Goal: Task Accomplishment & Management: Complete application form

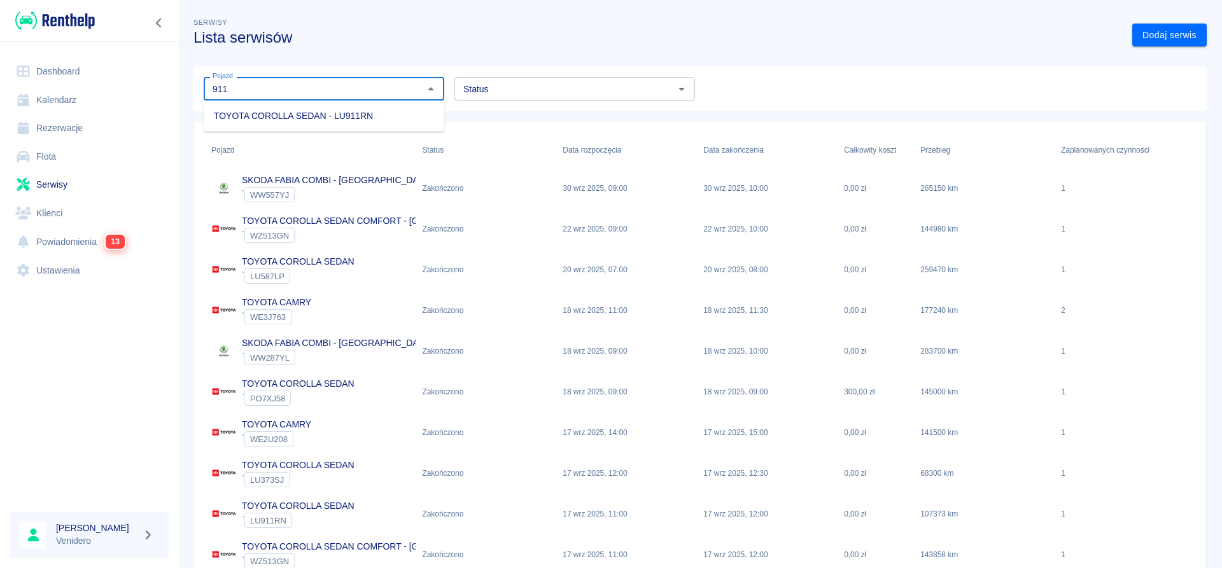
click at [352, 113] on li "TOYOTA COROLLA SEDAN - LU911RN" at bounding box center [324, 116] width 241 height 21
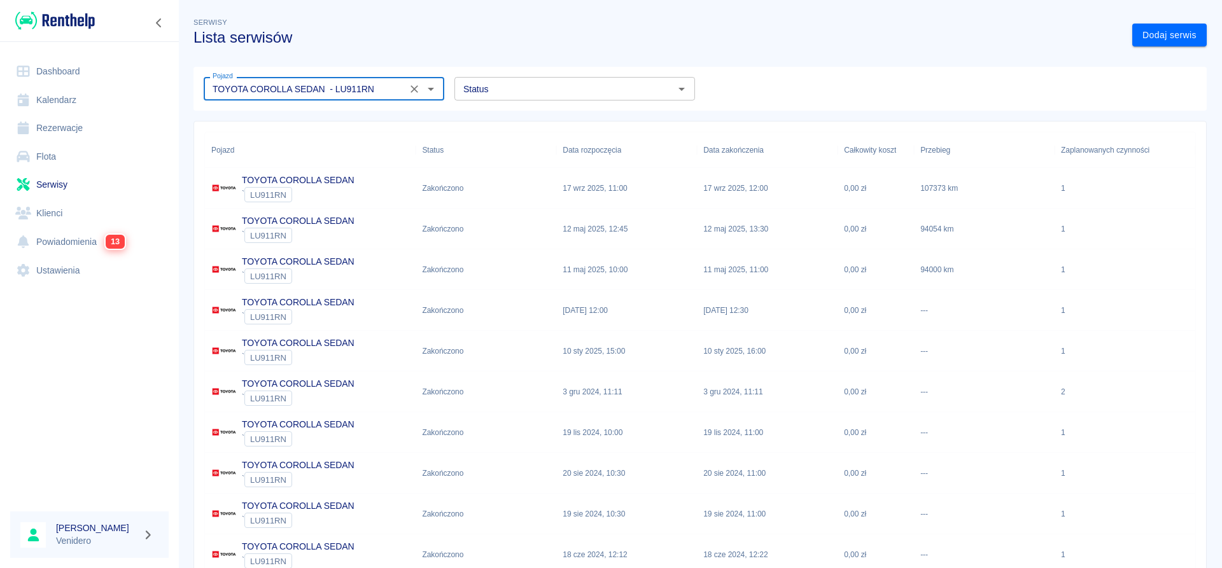
type input "TOYOTA COROLLA SEDAN - LU911RN"
click at [59, 157] on link "Flota" at bounding box center [89, 157] width 158 height 29
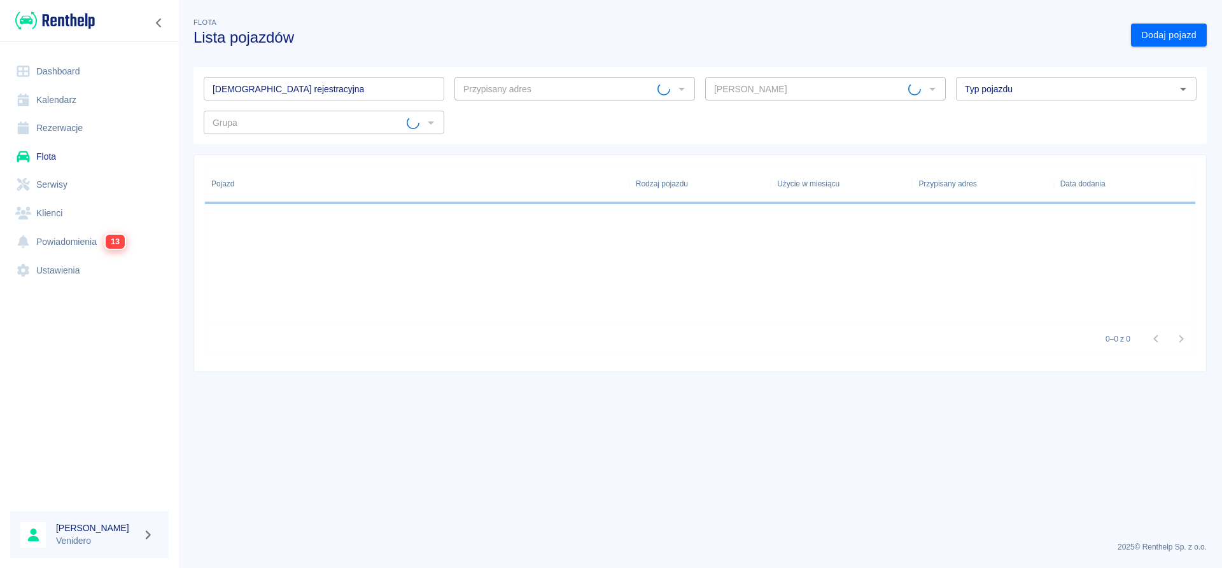
click at [315, 81] on input "[DEMOGRAPHIC_DATA] rejestracyjna" at bounding box center [324, 89] width 241 height 24
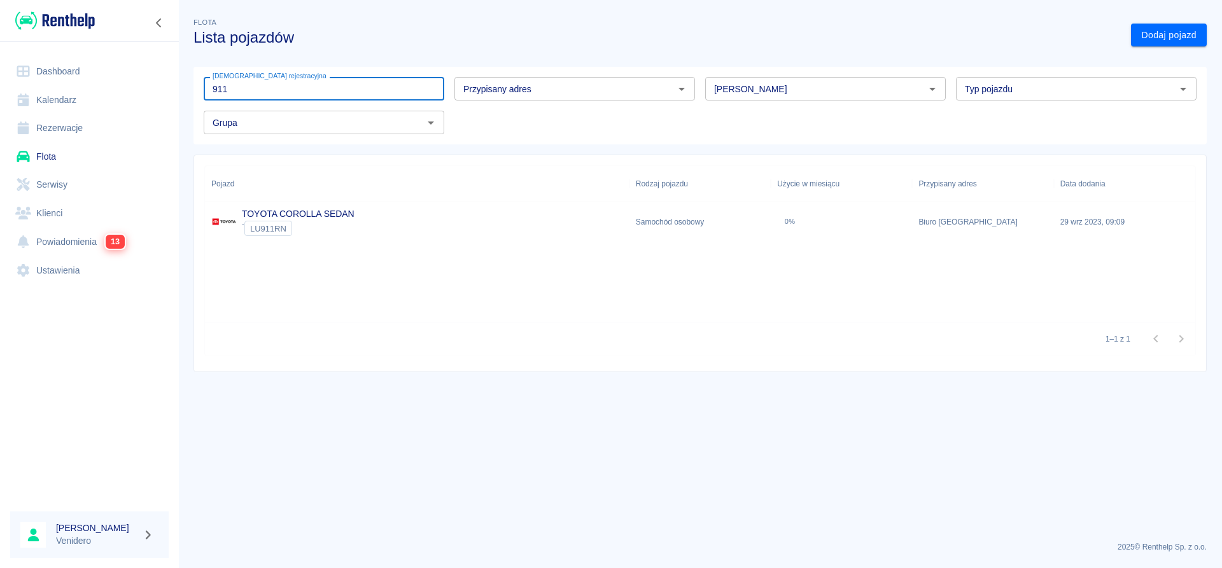
type input "911"
click at [304, 215] on link "TOYOTA COROLLA SEDAN" at bounding box center [298, 214] width 113 height 10
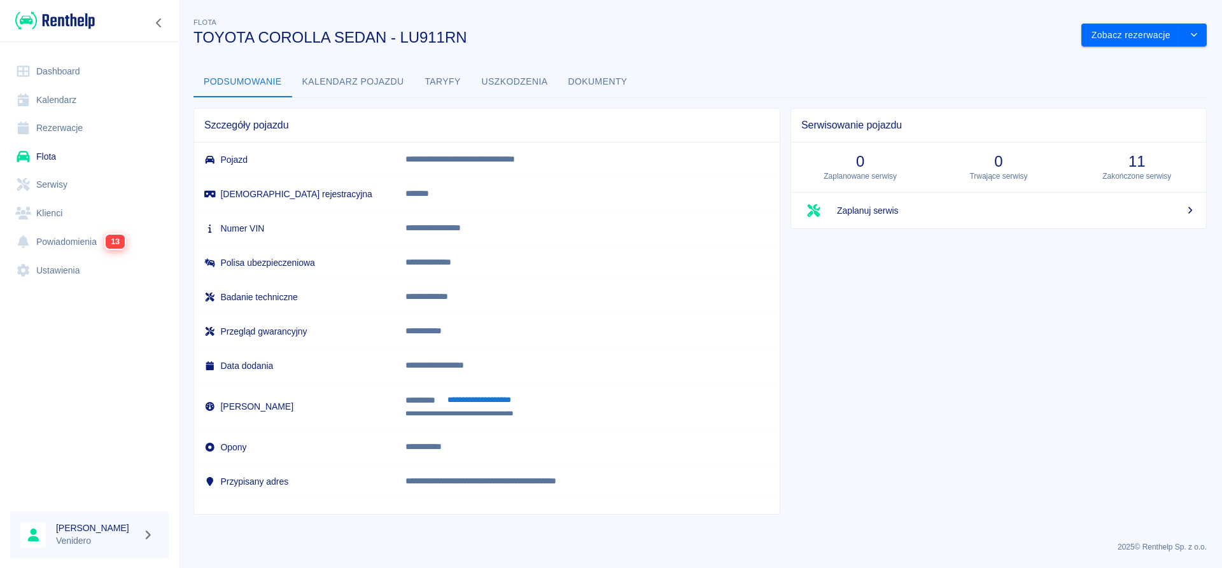
click at [603, 81] on button "Dokumenty" at bounding box center [598, 82] width 80 height 31
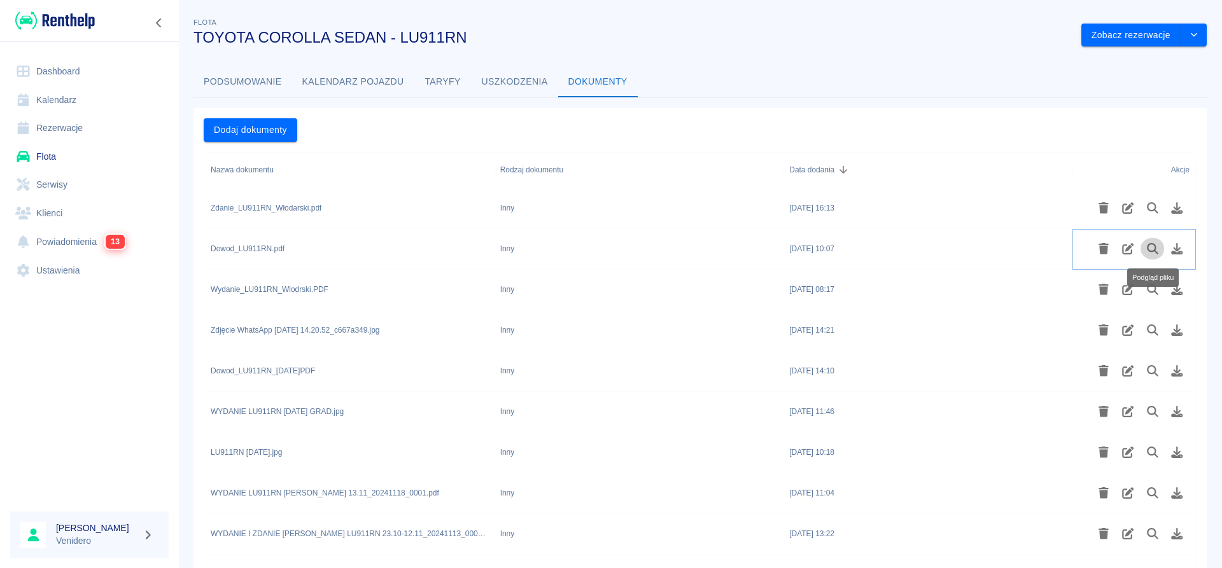
click at [1153, 249] on icon "Podgląd pliku" at bounding box center [1153, 248] width 15 height 11
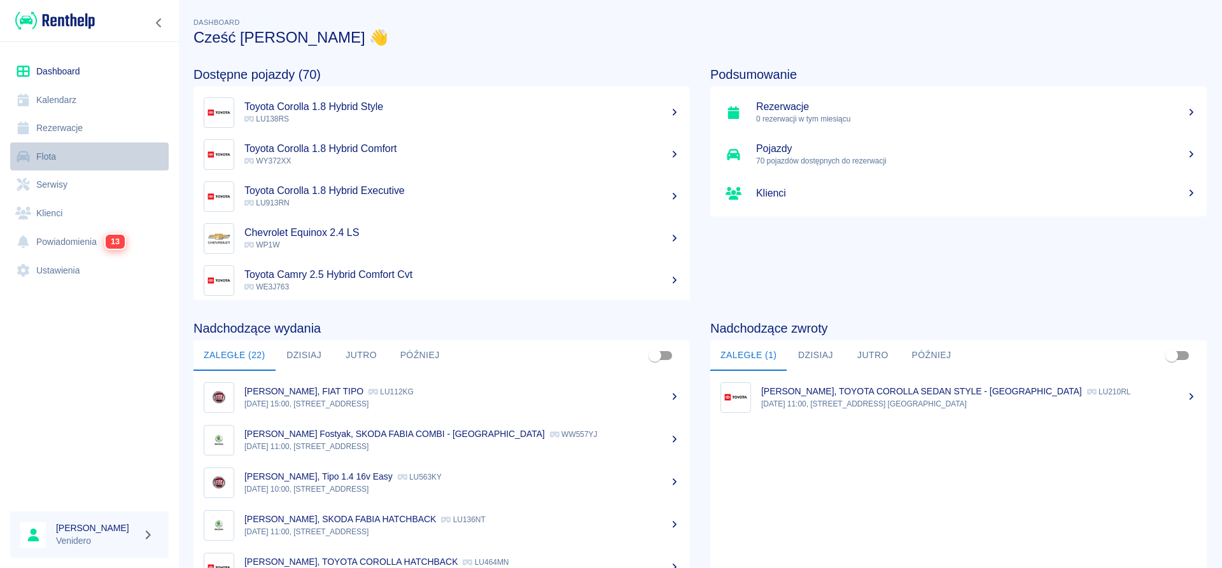
click at [61, 157] on link "Flota" at bounding box center [89, 157] width 158 height 29
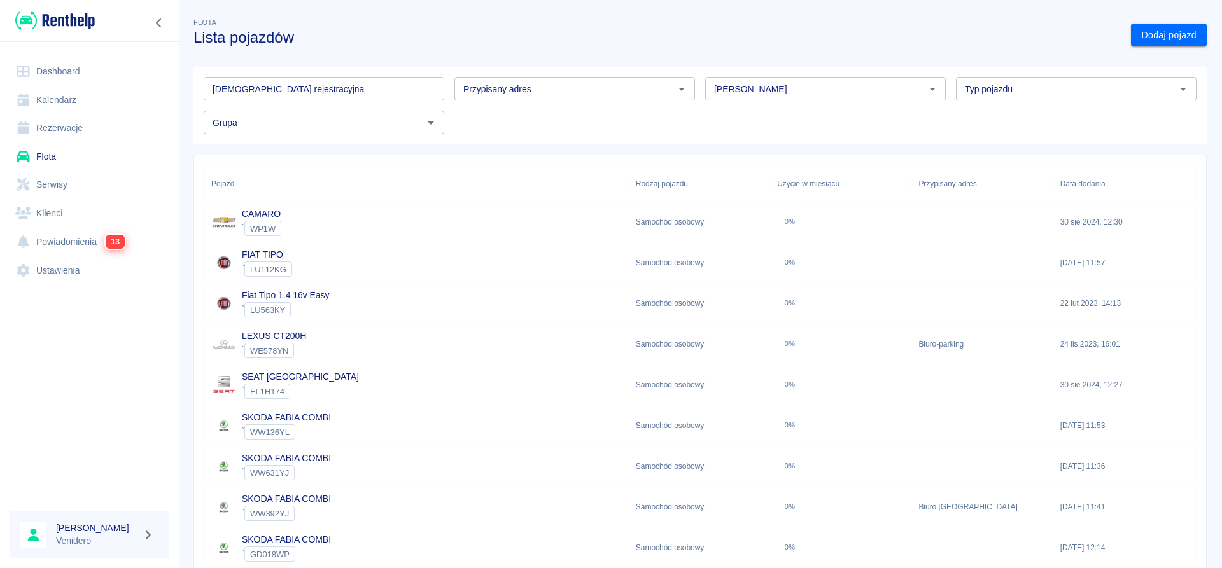
click at [301, 85] on input "[DEMOGRAPHIC_DATA] rejestracyjna" at bounding box center [324, 89] width 241 height 24
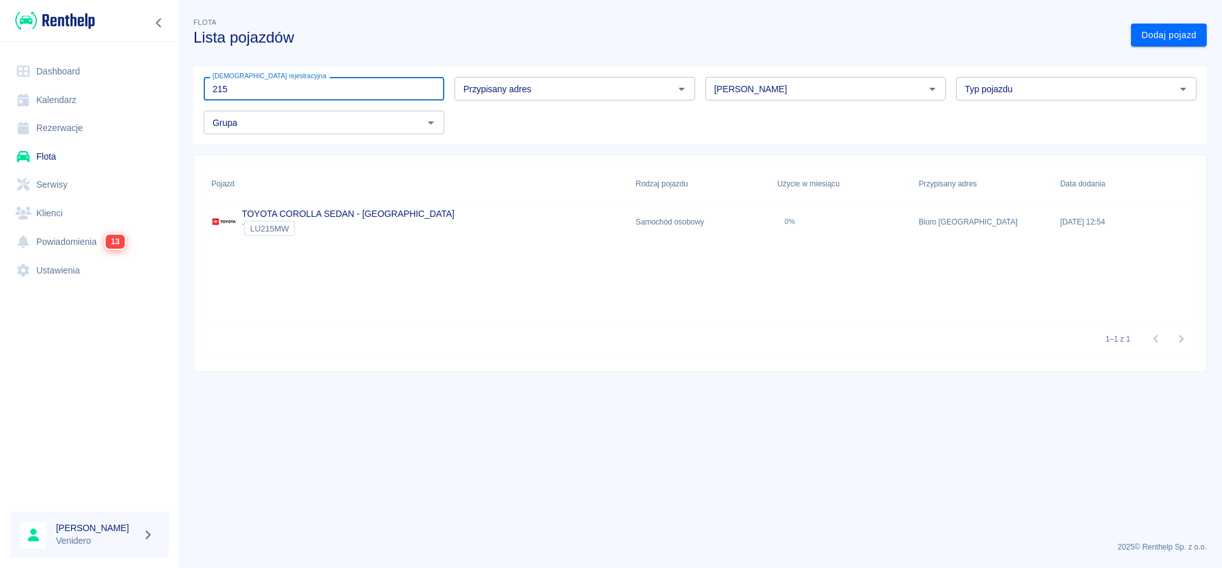
type input "215"
click at [325, 211] on link "TOYOTA COROLLA SEDAN - KRAKÓW" at bounding box center [348, 214] width 213 height 10
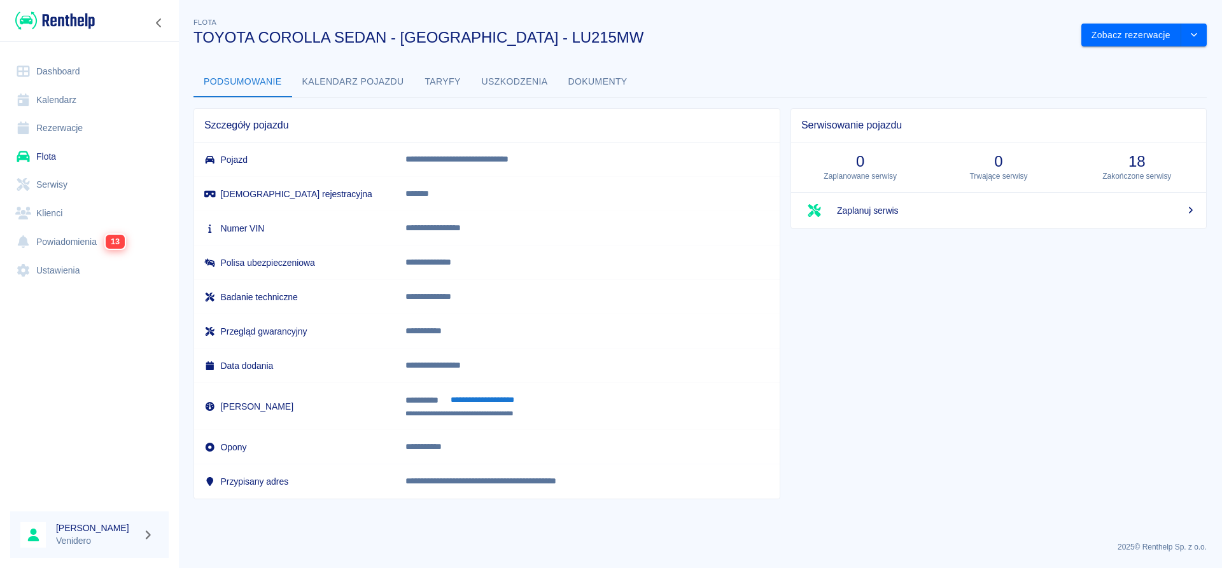
click at [48, 157] on link "Flota" at bounding box center [89, 157] width 158 height 29
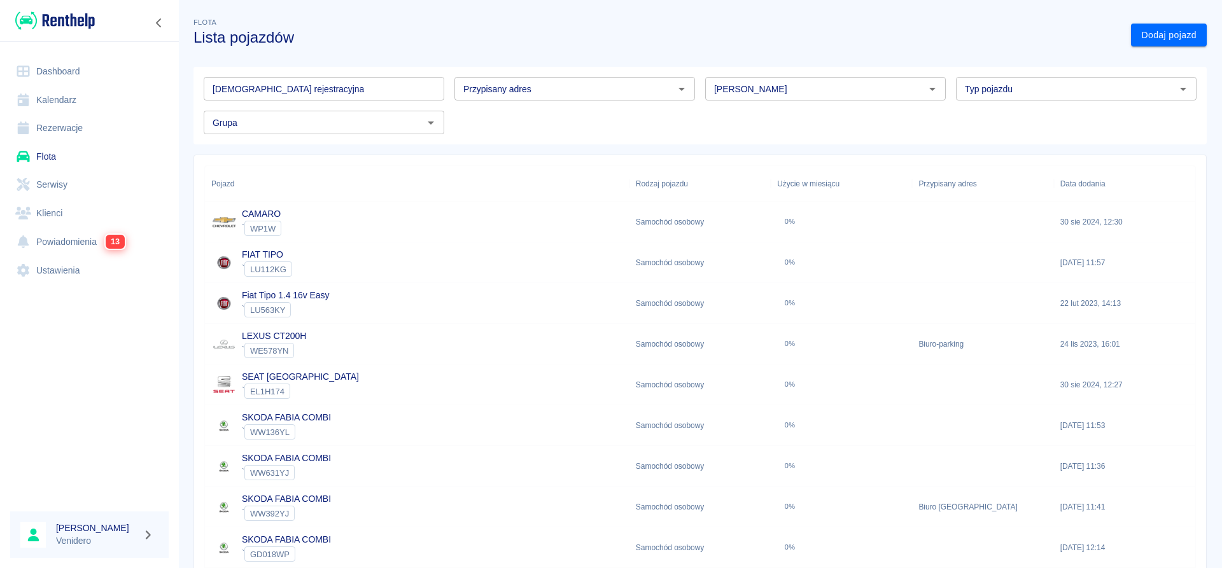
click at [318, 86] on input "[DEMOGRAPHIC_DATA] rejestracyjna" at bounding box center [324, 89] width 241 height 24
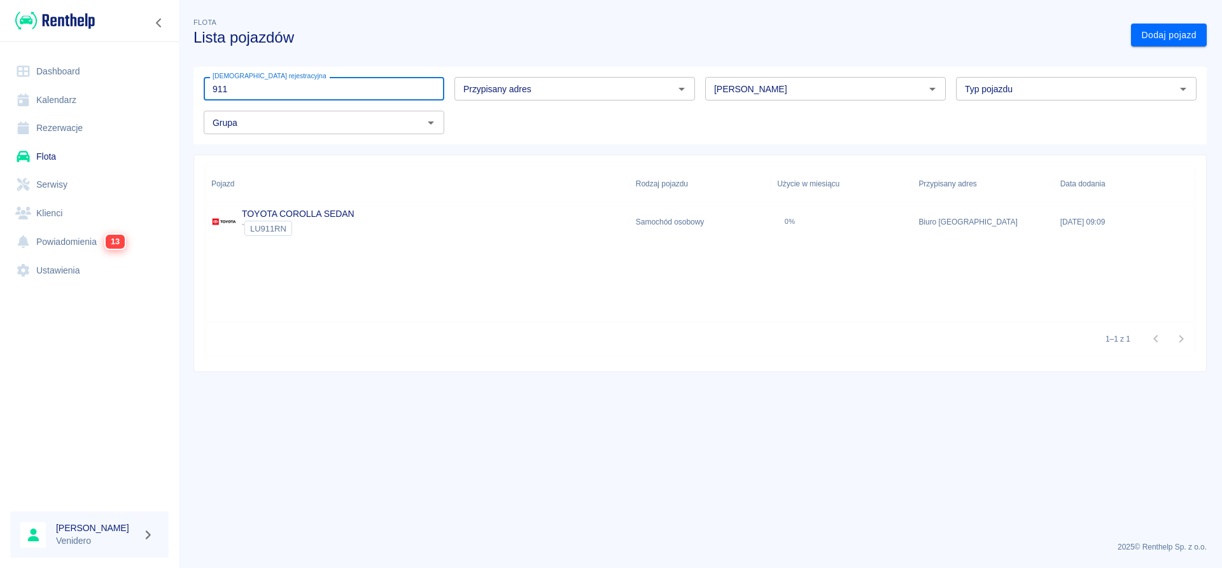
type input "911"
click at [353, 212] on link "TOYOTA COROLLA SEDAN" at bounding box center [298, 214] width 113 height 10
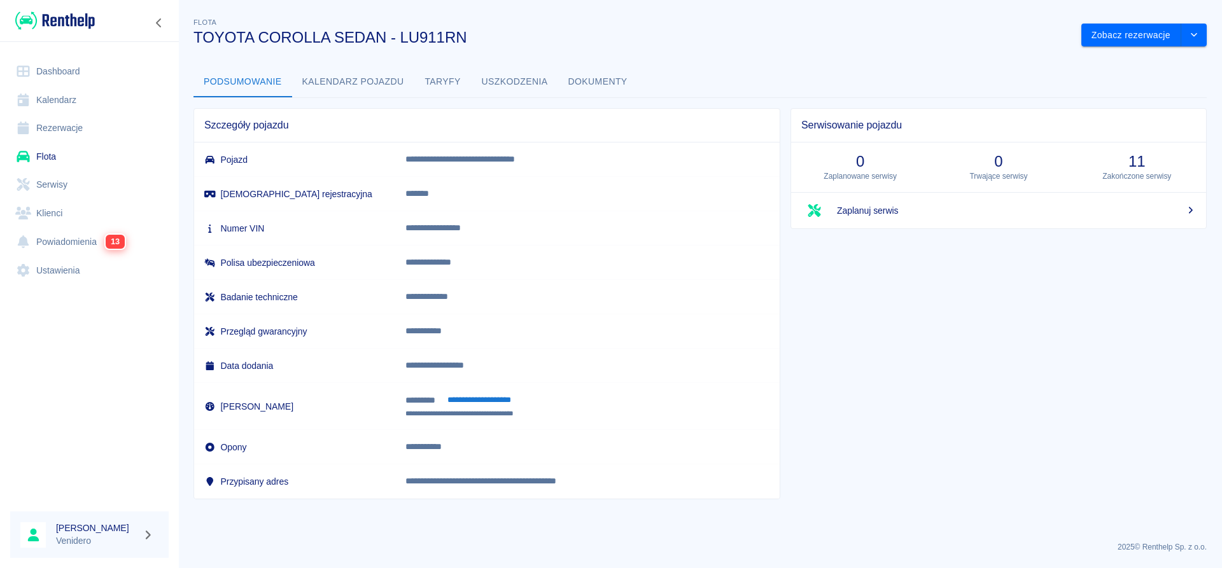
click at [474, 234] on p "**********" at bounding box center [575, 227] width 340 height 13
click at [474, 230] on p "**********" at bounding box center [575, 227] width 340 height 13
copy p "**********"
click at [480, 229] on p "**********" at bounding box center [575, 227] width 340 height 13
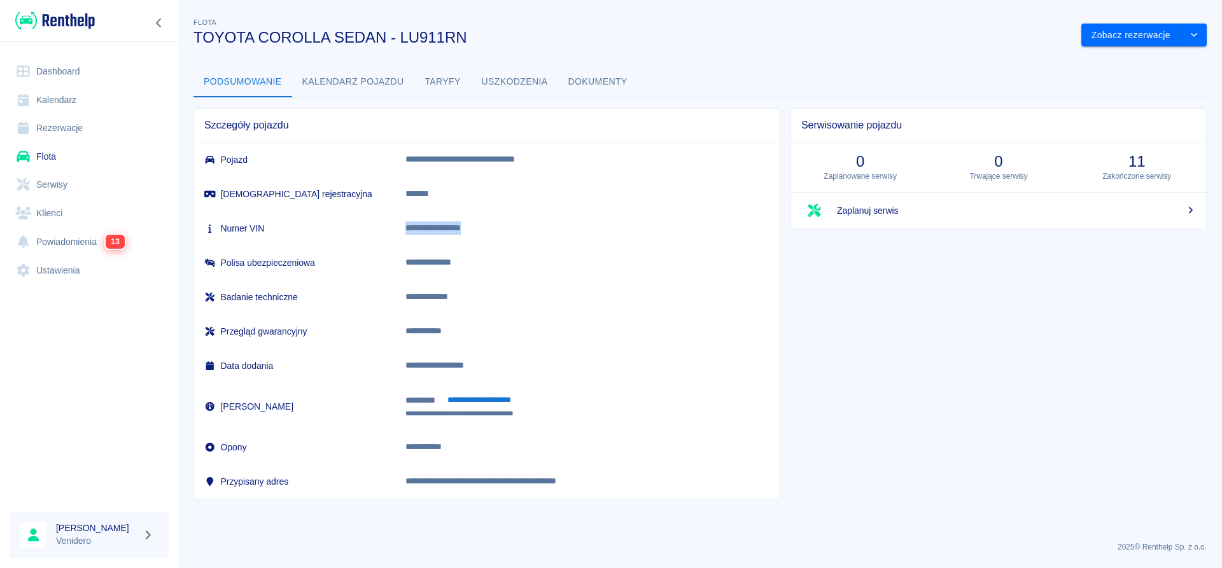
click at [480, 229] on p "**********" at bounding box center [575, 227] width 340 height 13
copy p "**********"
click at [39, 160] on link "Flota" at bounding box center [89, 157] width 158 height 29
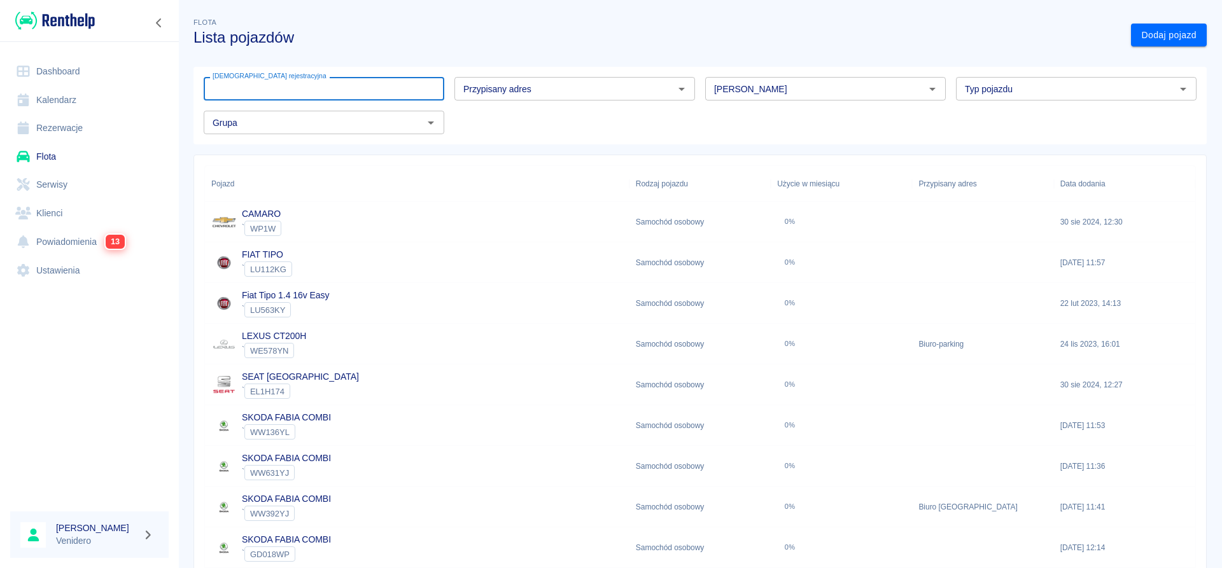
click at [321, 92] on input "[DEMOGRAPHIC_DATA] rejestracyjna" at bounding box center [324, 89] width 241 height 24
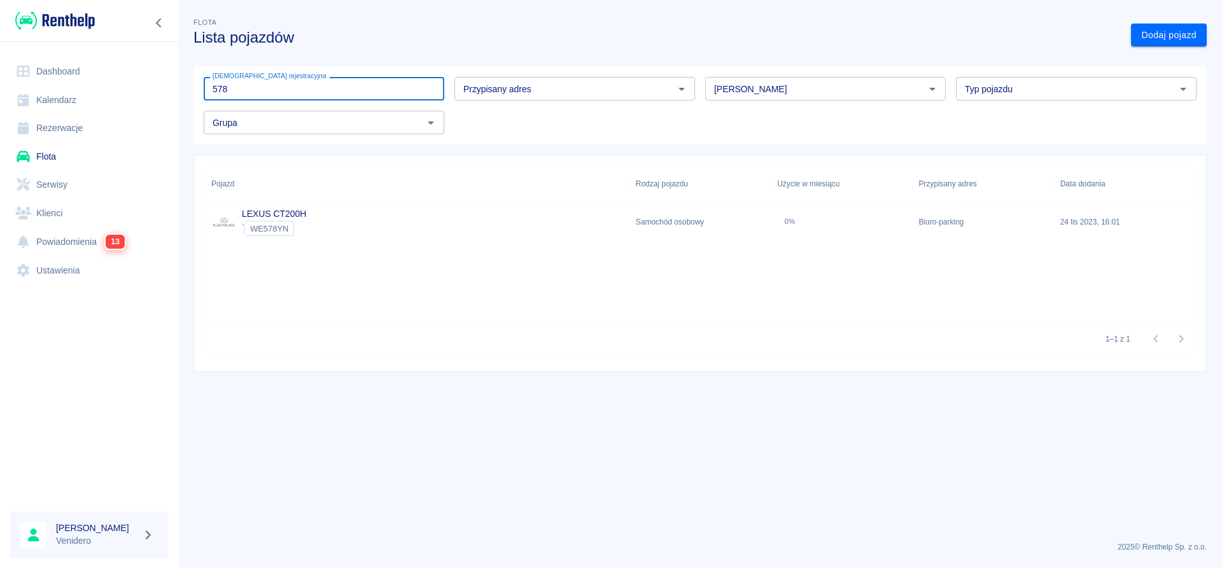
type input "578"
click at [299, 211] on link "LEXUS CT200H" at bounding box center [274, 214] width 64 height 10
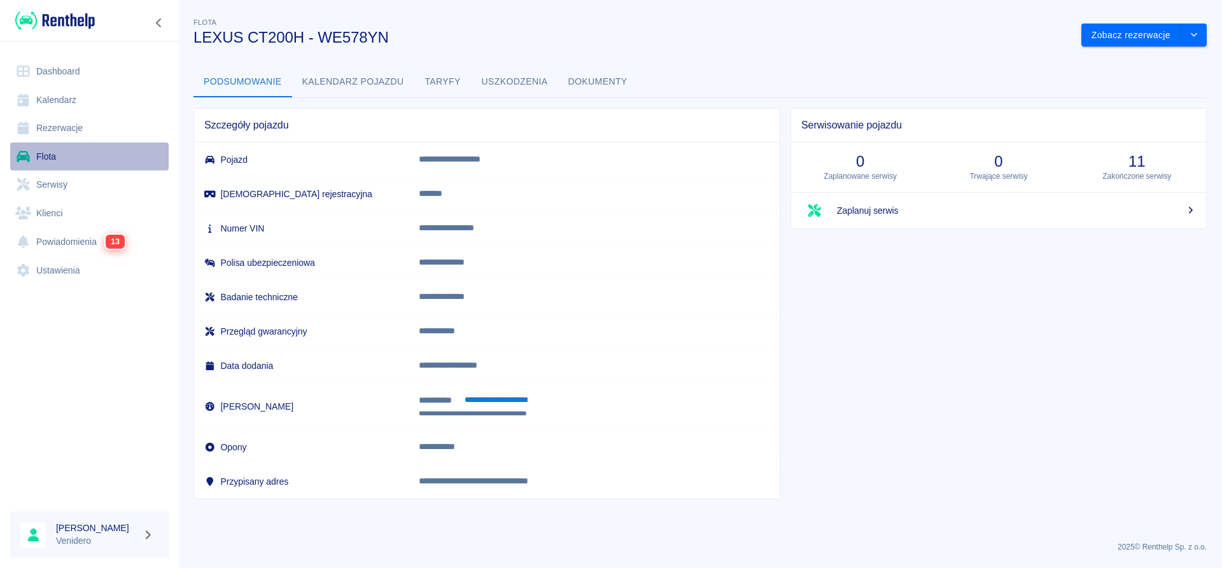
click at [47, 156] on link "Flota" at bounding box center [89, 157] width 158 height 29
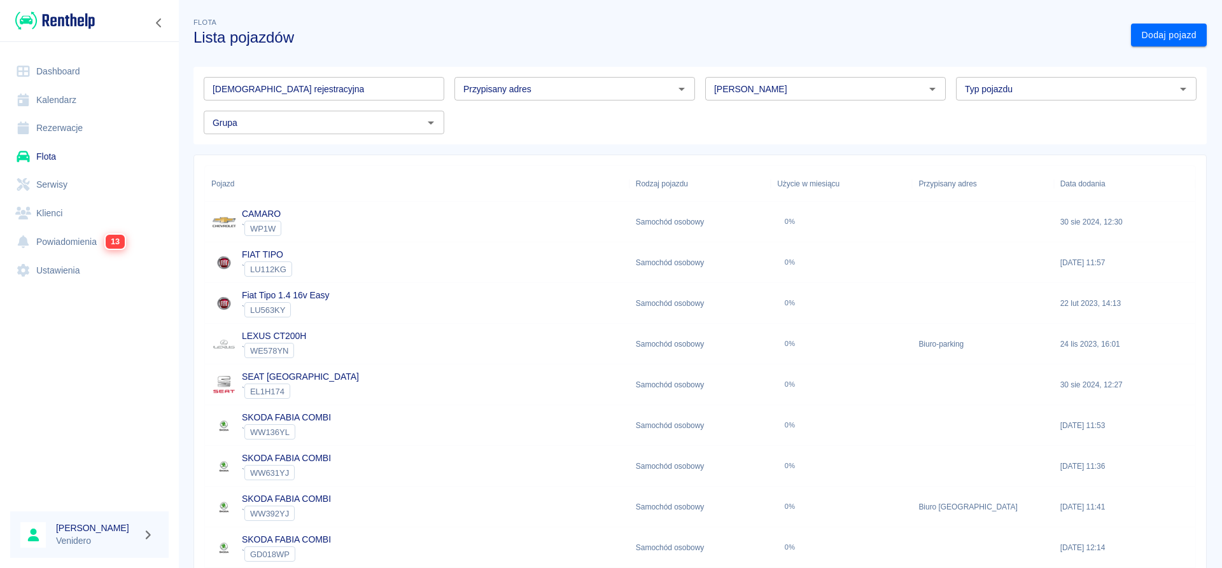
click at [63, 237] on link "Powiadomienia 13" at bounding box center [89, 241] width 158 height 29
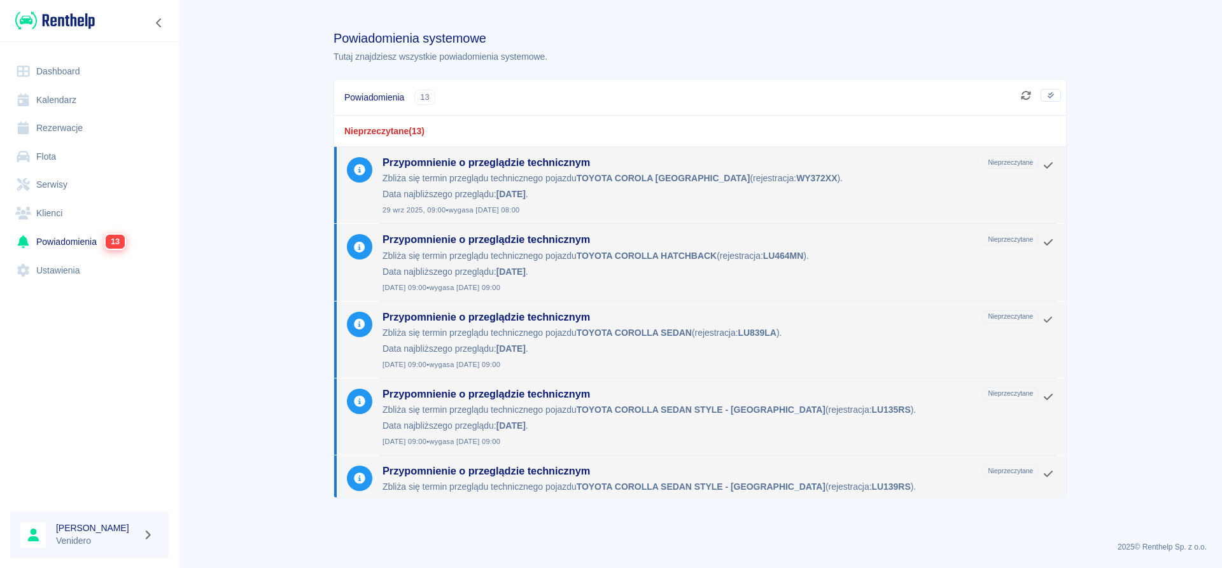
click at [48, 157] on link "Flota" at bounding box center [89, 157] width 158 height 29
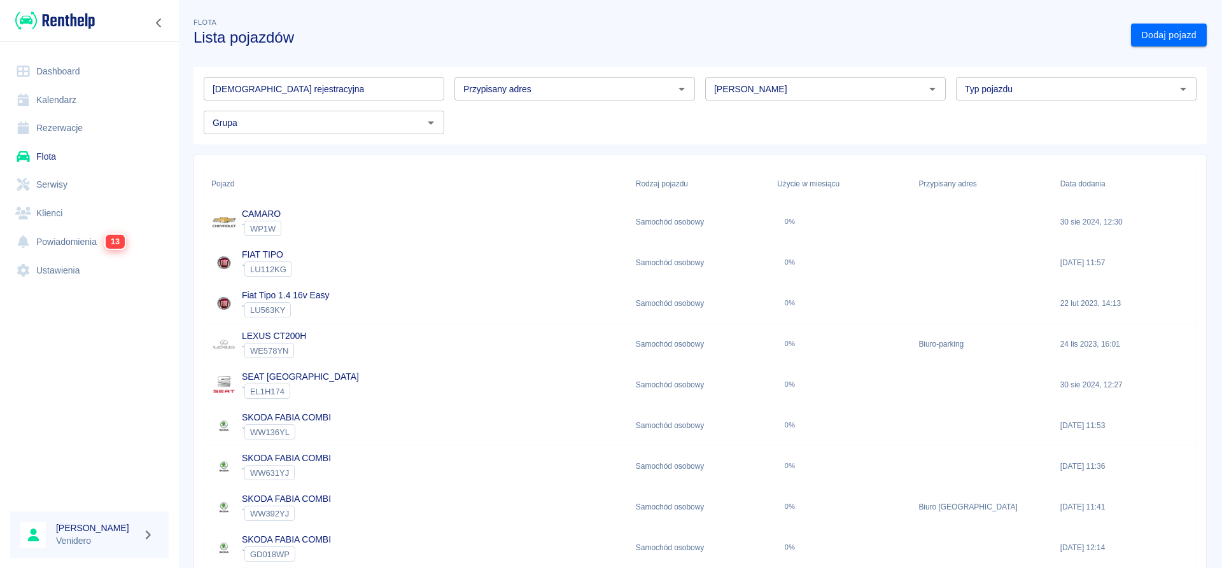
click at [54, 179] on link "Serwisy" at bounding box center [89, 185] width 158 height 29
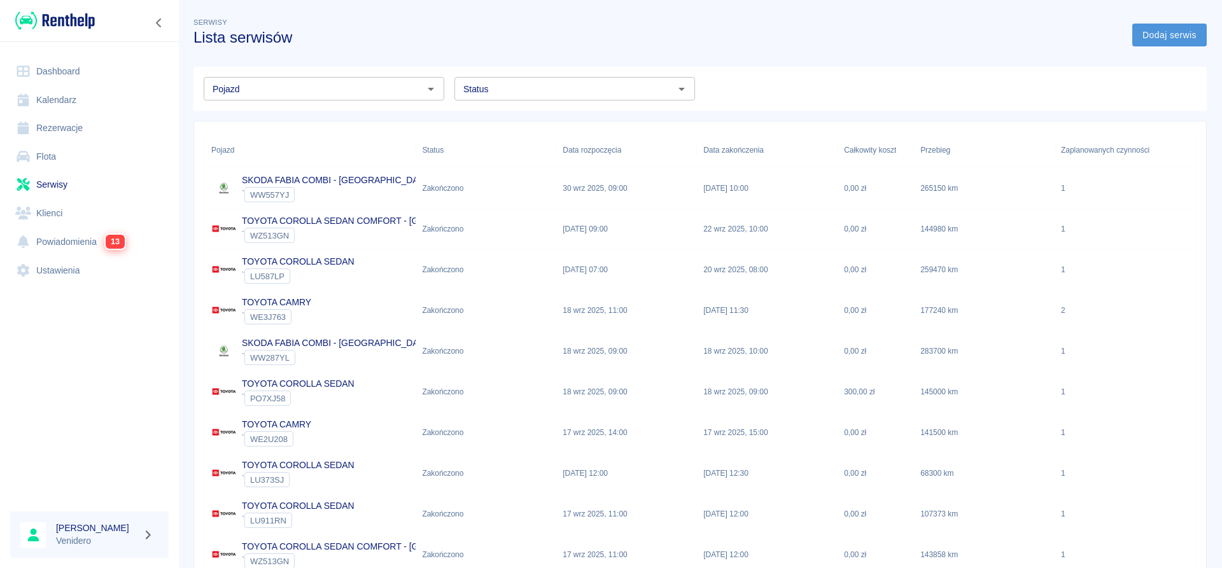
click at [1157, 39] on link "Dodaj serwis" at bounding box center [1169, 36] width 74 height 24
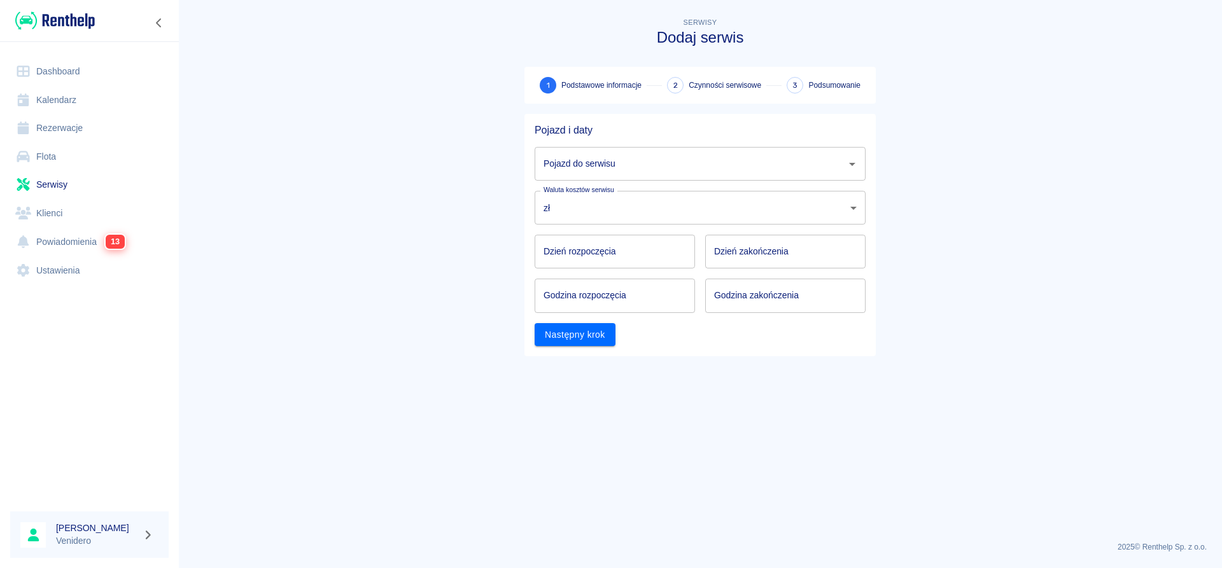
click at [687, 166] on input "Pojazd do serwisu" at bounding box center [690, 164] width 300 height 22
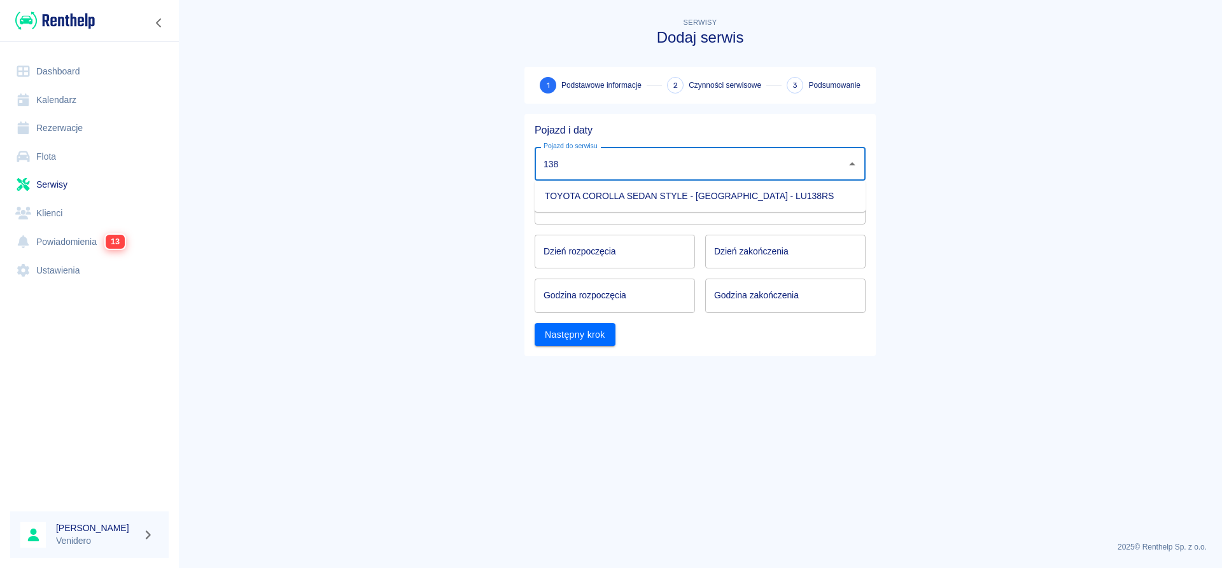
click at [675, 196] on li "TOYOTA COROLLA SEDAN STYLE - KRAKÓW - LU138RS" at bounding box center [700, 196] width 331 height 21
type input "TOYOTA COROLLA SEDAN STYLE - KRAKÓW - LU138RS"
type input "DD.MM.YYYY"
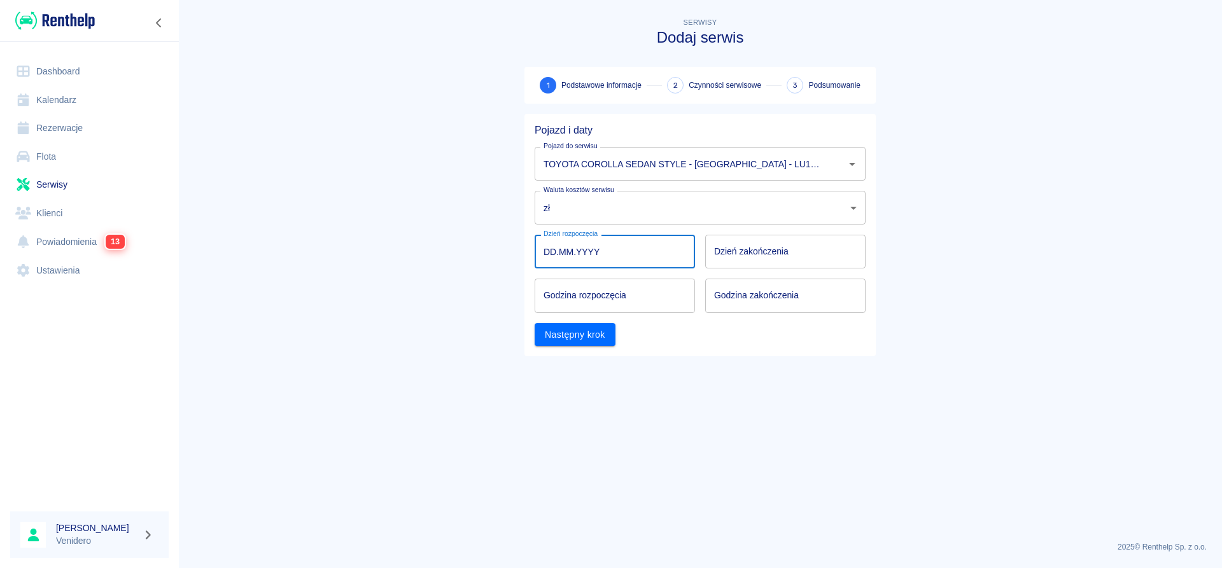
click at [615, 260] on input "DD.MM.YYYY" at bounding box center [615, 252] width 160 height 34
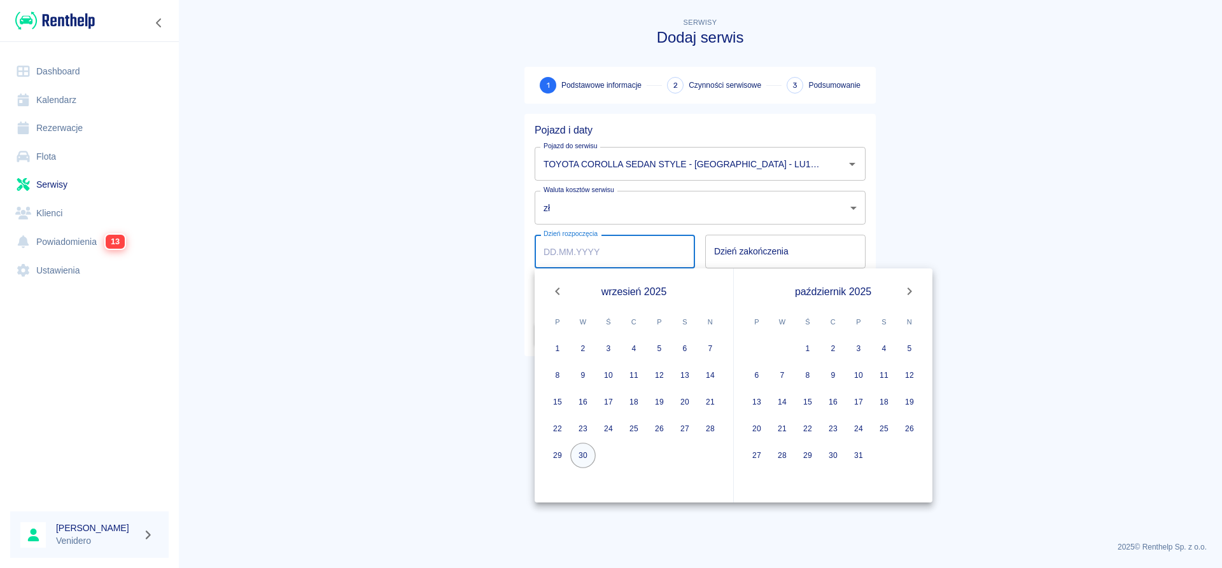
click at [582, 458] on button "30" at bounding box center [582, 455] width 25 height 25
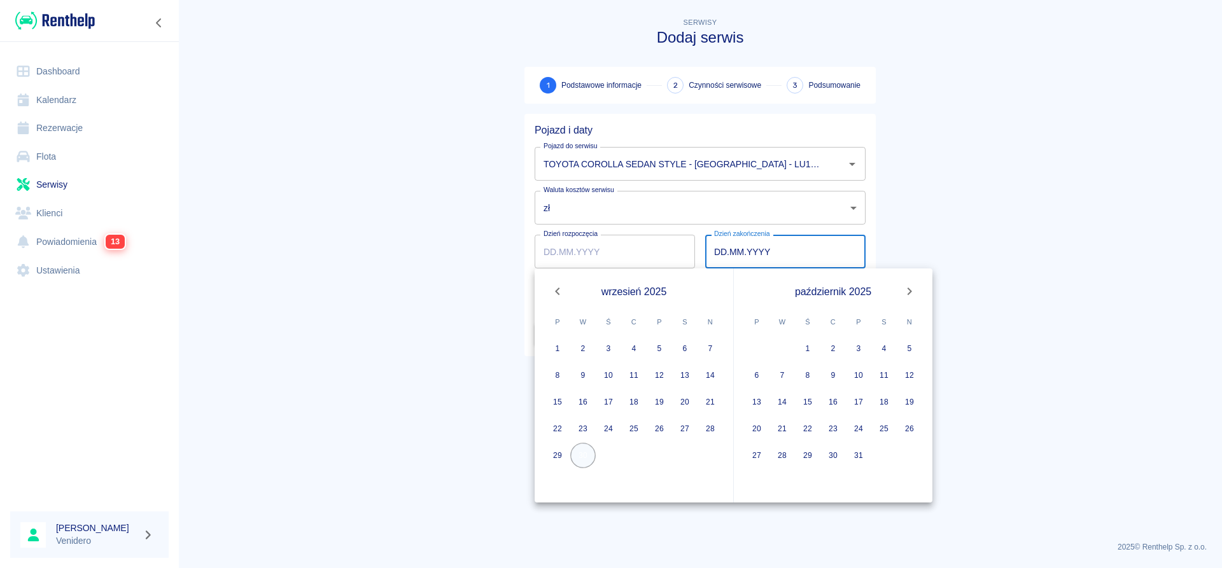
type input "30.09.2025"
type input "DD.MM.YYYY"
click at [584, 453] on button "30" at bounding box center [582, 455] width 25 height 25
type input "30.09.2025"
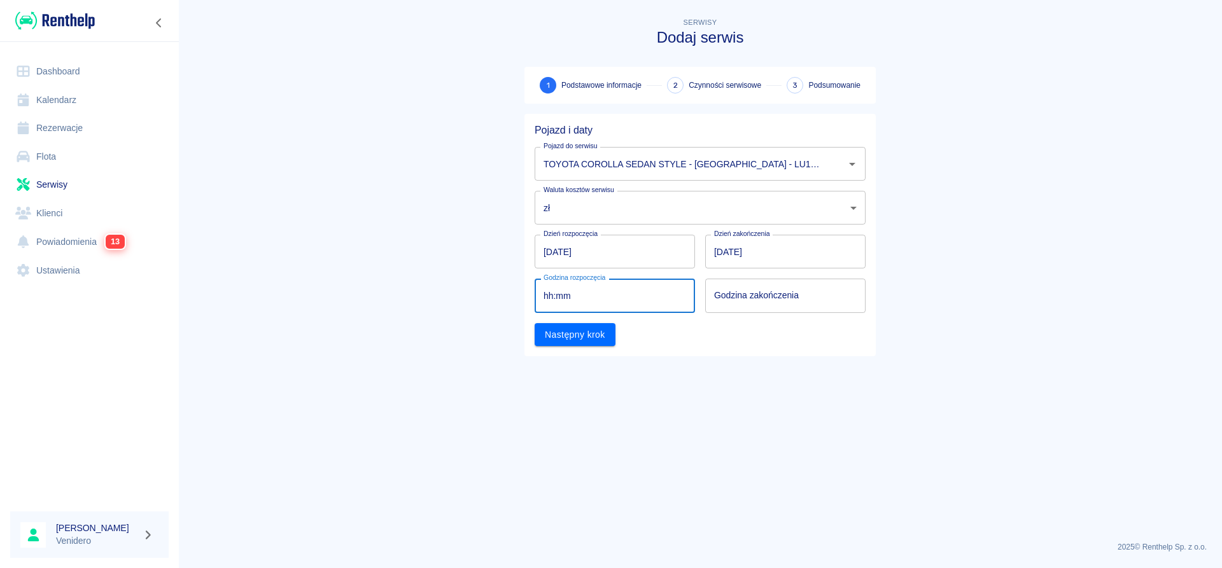
click at [614, 286] on input "hh:mm" at bounding box center [610, 296] width 151 height 34
type input "09:00"
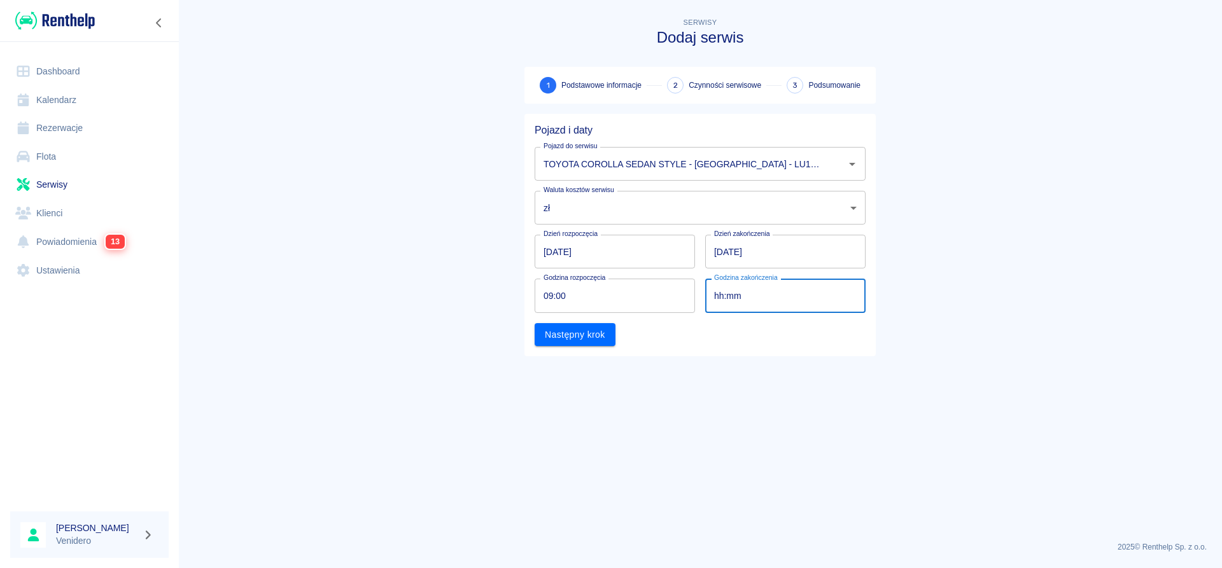
click at [755, 295] on input "hh:mm" at bounding box center [780, 296] width 151 height 34
type input "10:00"
click at [593, 346] on button "Następny krok" at bounding box center [575, 335] width 81 height 24
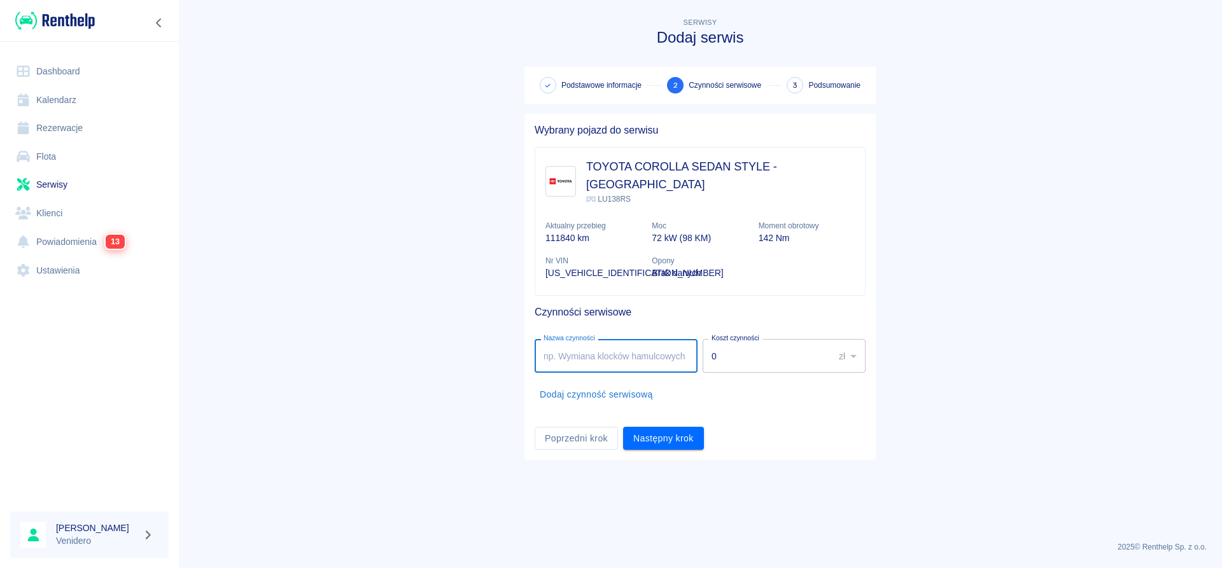
click at [605, 339] on input "Nazwa czynności" at bounding box center [616, 356] width 163 height 34
type input "Wymiana przebub lewy. Szafrańska"
click at [662, 427] on button "Następny krok" at bounding box center [663, 439] width 81 height 24
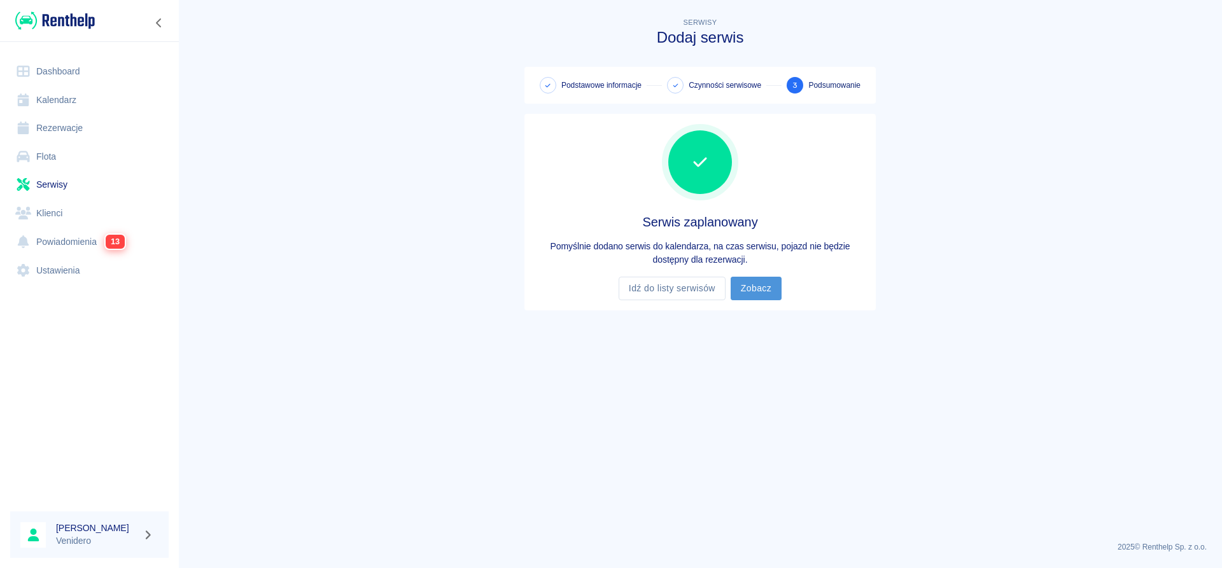
click at [758, 290] on link "Zobacz" at bounding box center [756, 289] width 51 height 24
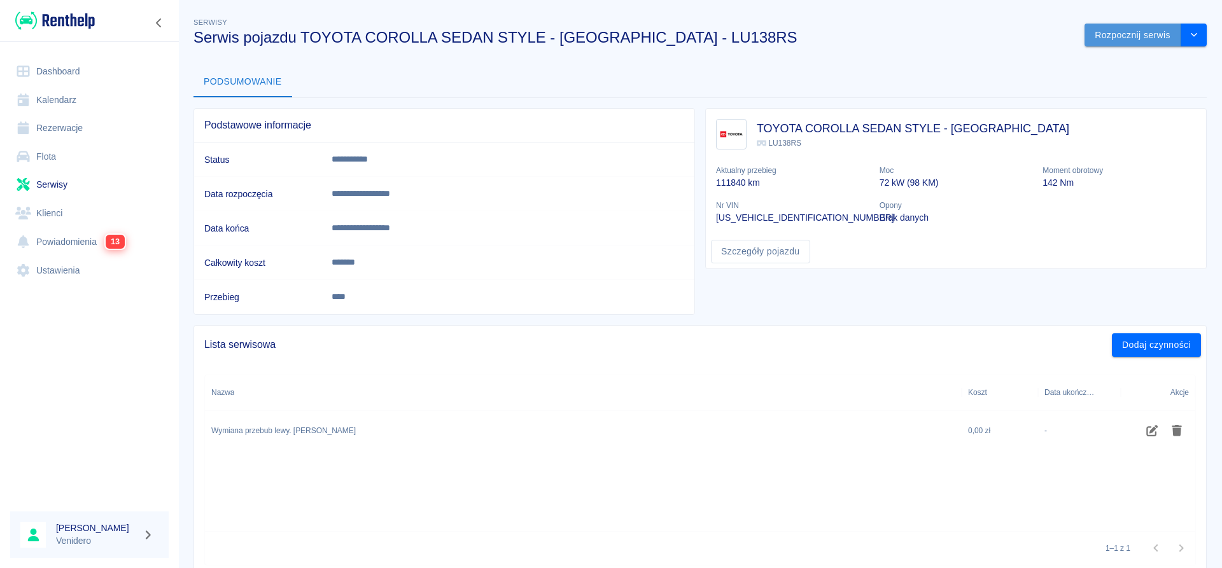
click at [1127, 38] on button "Rozpocznij serwis" at bounding box center [1133, 36] width 97 height 24
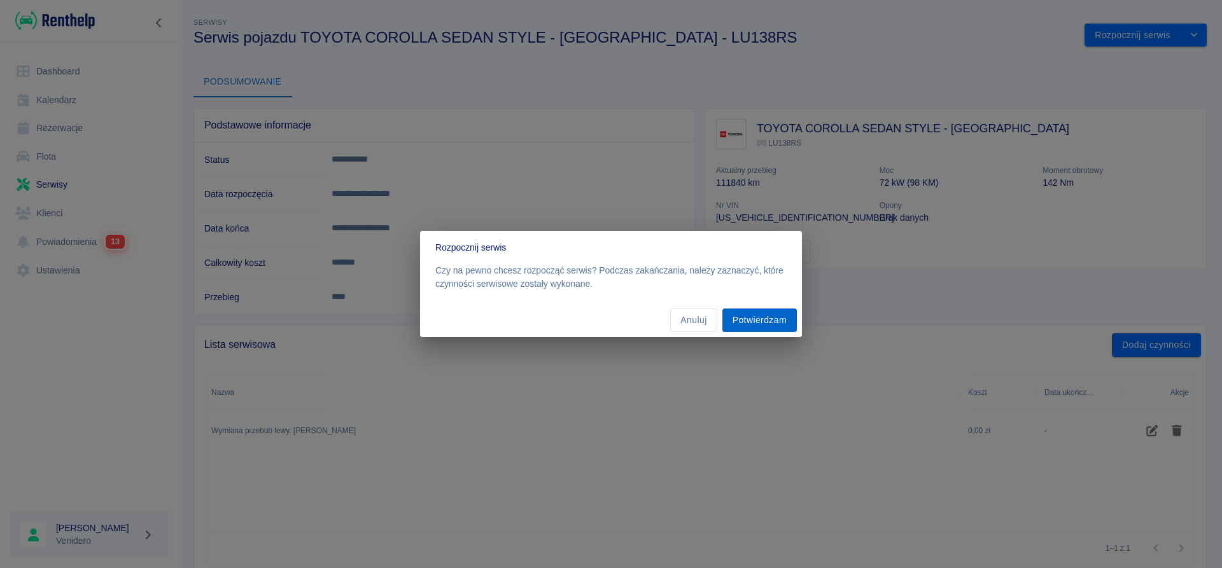
click at [762, 322] on button "Potwierdzam" at bounding box center [759, 321] width 74 height 24
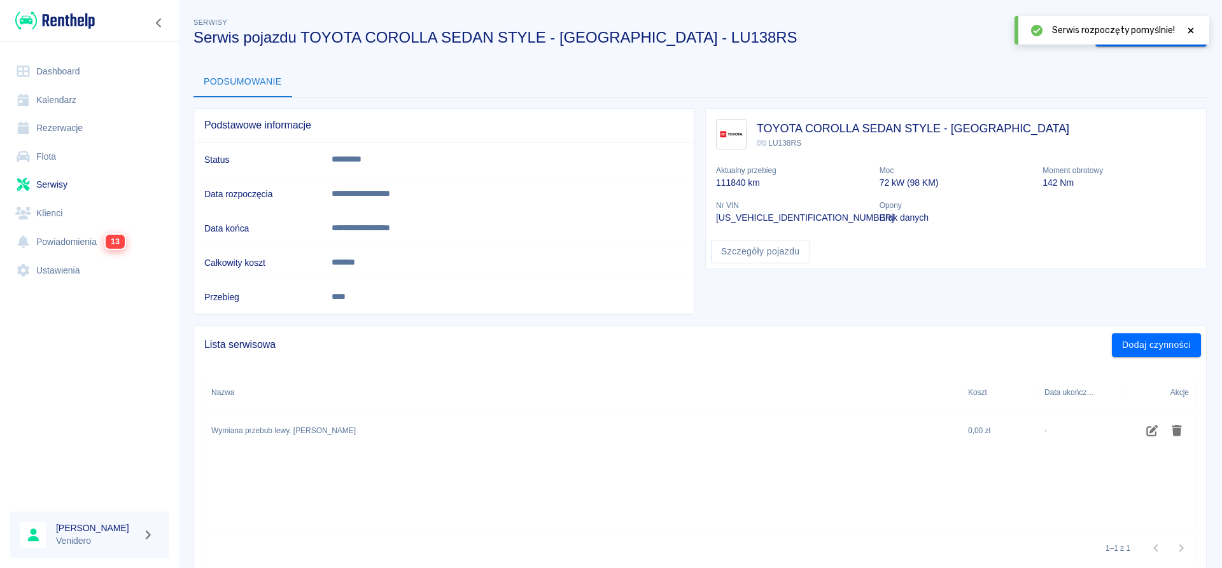
click at [1189, 27] on icon at bounding box center [1190, 30] width 11 height 9
click at [1139, 33] on button "Zakończ serwis" at bounding box center [1138, 36] width 86 height 24
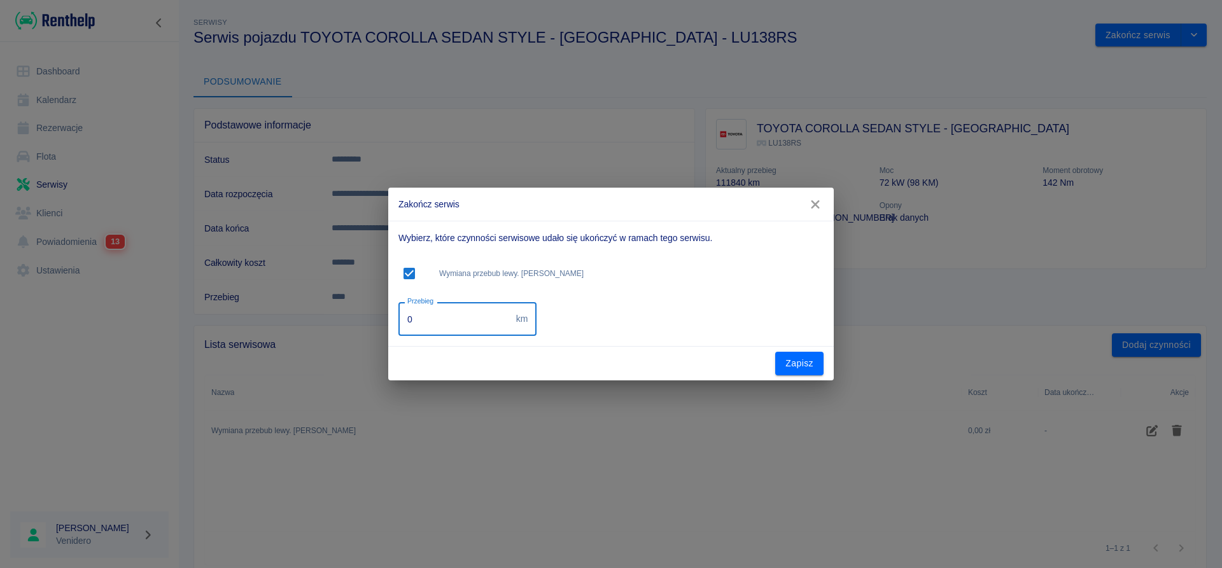
drag, startPoint x: 405, startPoint y: 327, endPoint x: 281, endPoint y: 334, distance: 124.9
click at [398, 334] on input "0" at bounding box center [454, 319] width 113 height 34
type input "153654"
click at [803, 366] on button "Zapisz" at bounding box center [799, 364] width 48 height 24
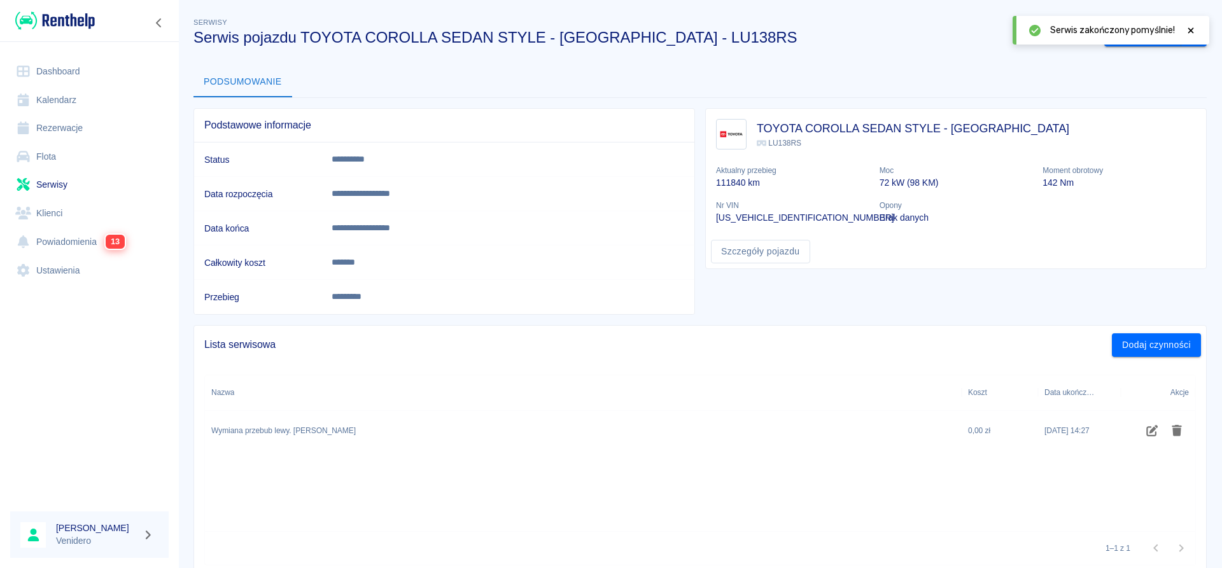
click at [1193, 30] on icon at bounding box center [1190, 30] width 11 height 9
click at [46, 156] on link "Flota" at bounding box center [89, 157] width 158 height 29
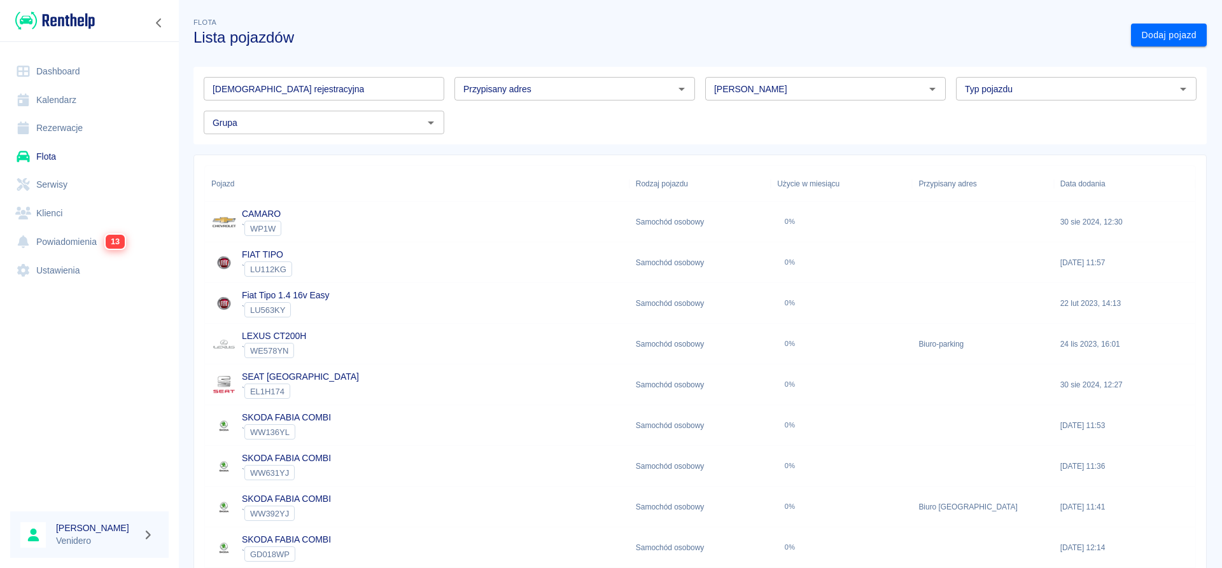
click at [47, 155] on link "Flota" at bounding box center [89, 157] width 158 height 29
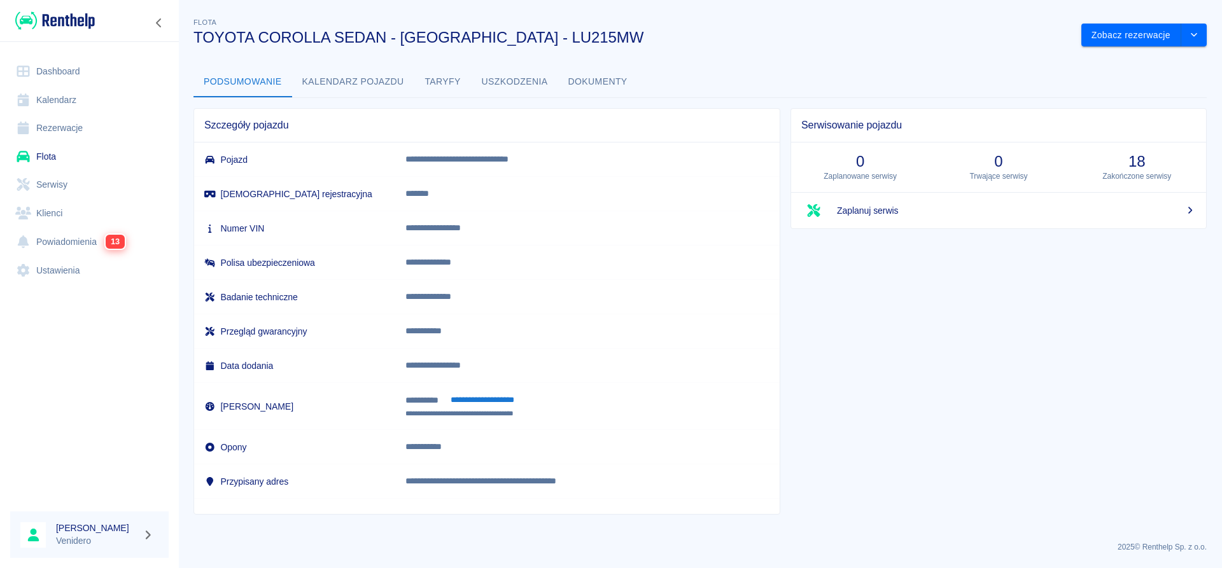
click at [610, 79] on button "Dokumenty" at bounding box center [598, 82] width 80 height 31
click at [465, 235] on td "**********" at bounding box center [587, 228] width 384 height 34
click at [465, 234] on p "**********" at bounding box center [575, 227] width 340 height 13
copy p "**********"
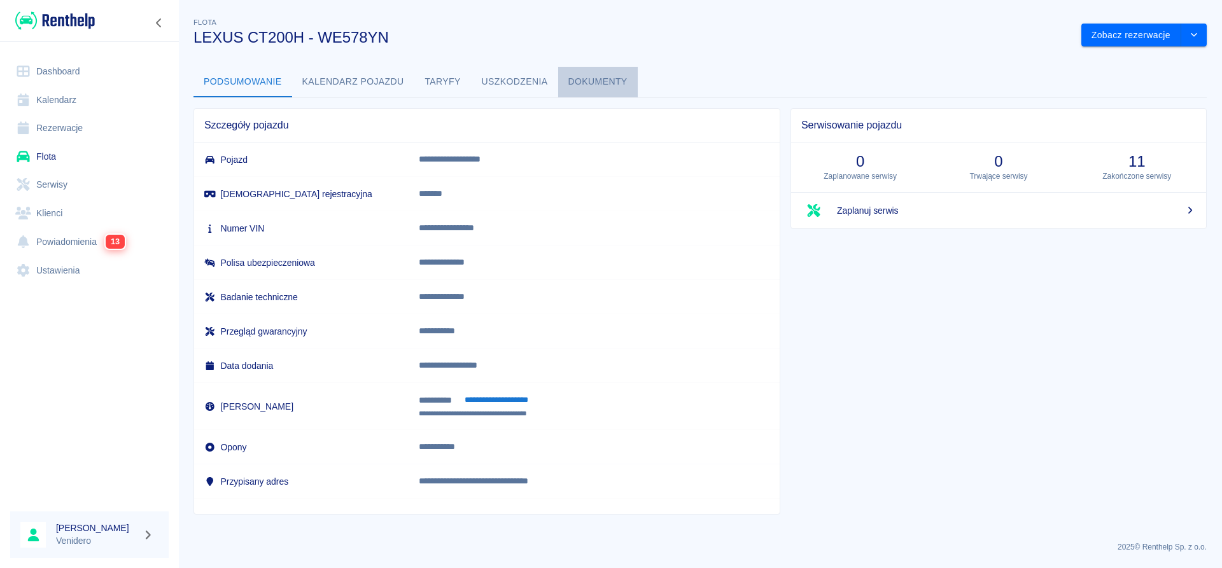
click at [596, 83] on button "Dokumenty" at bounding box center [598, 82] width 80 height 31
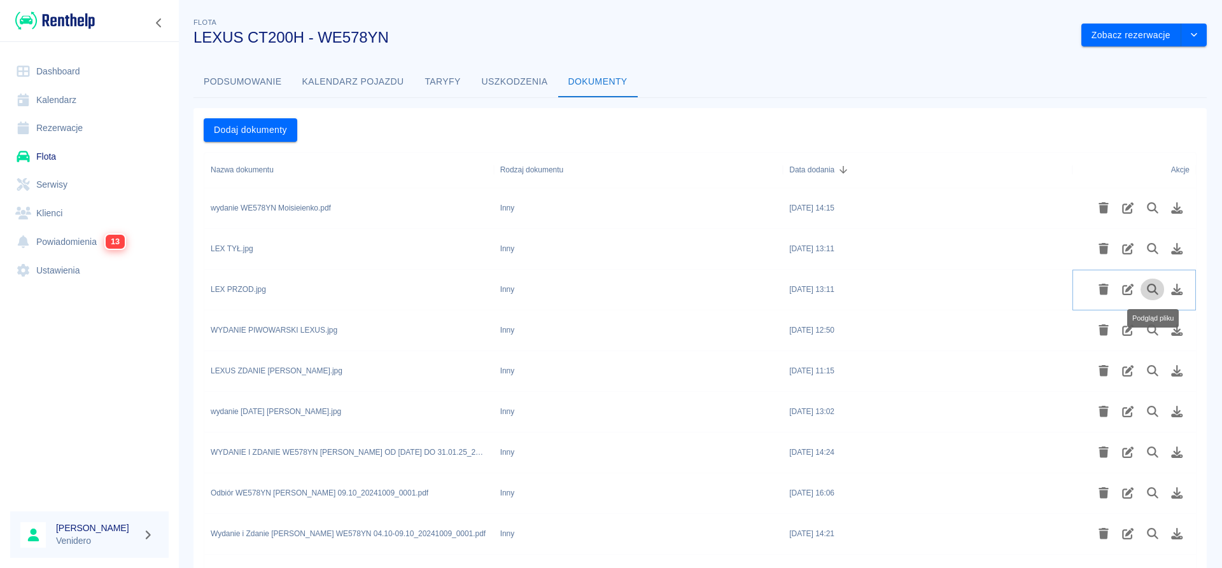
click at [1153, 289] on icon "Podgląd pliku" at bounding box center [1153, 289] width 15 height 11
click at [1153, 209] on icon "Podgląd pliku" at bounding box center [1153, 207] width 15 height 11
click at [520, 83] on button "Uszkodzenia" at bounding box center [515, 82] width 87 height 31
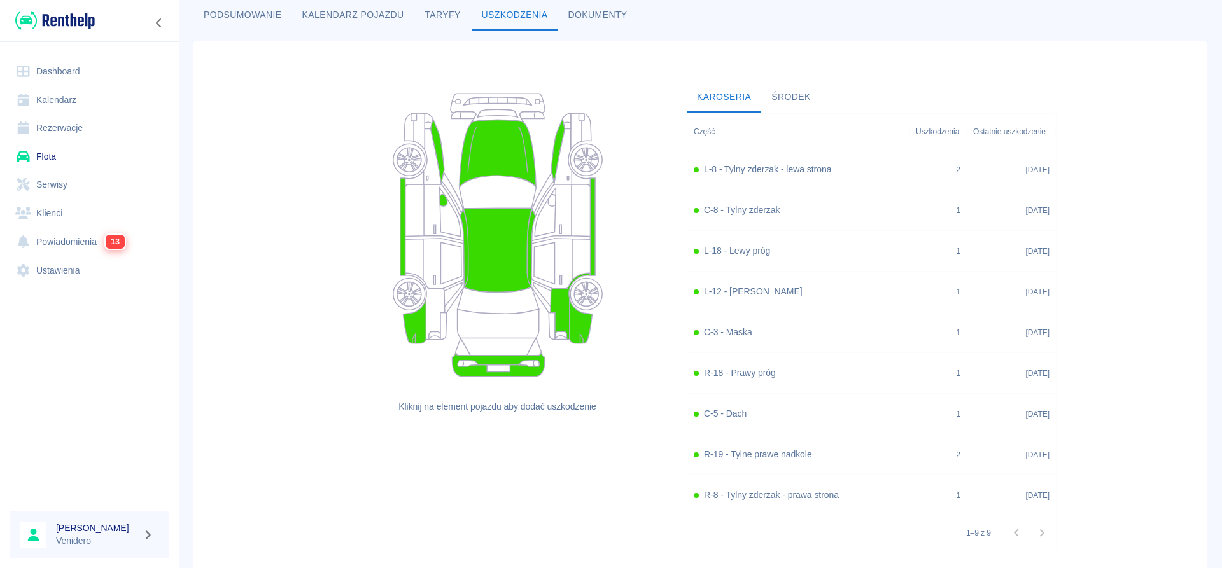
scroll to position [65, 0]
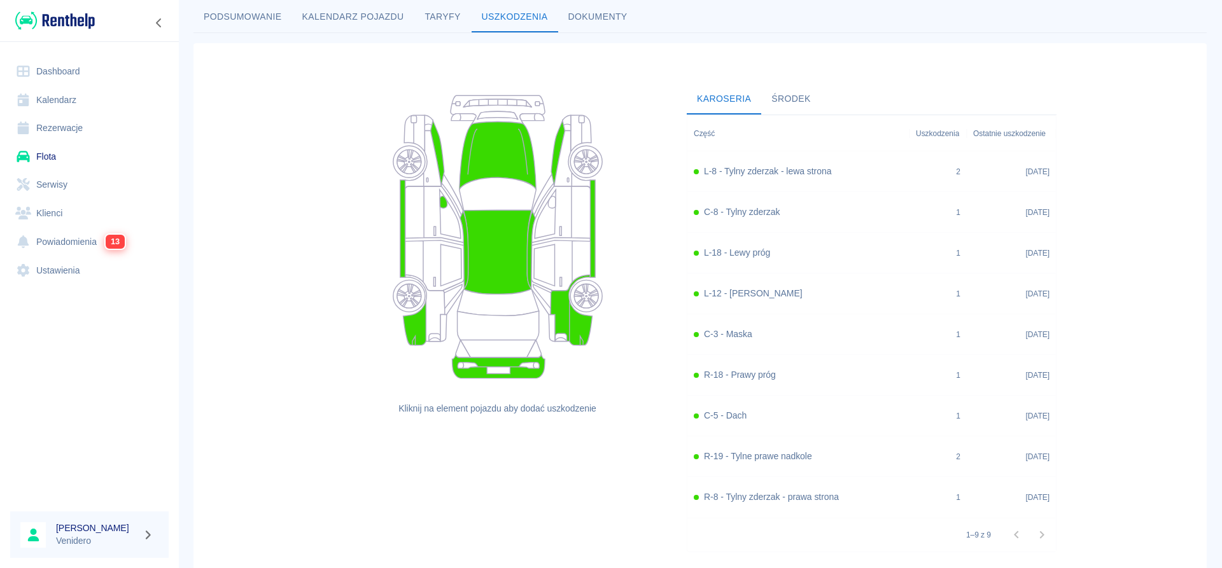
click at [750, 174] on h6 "L-8 - Tylny zderzak - lewa strona" at bounding box center [767, 171] width 127 height 13
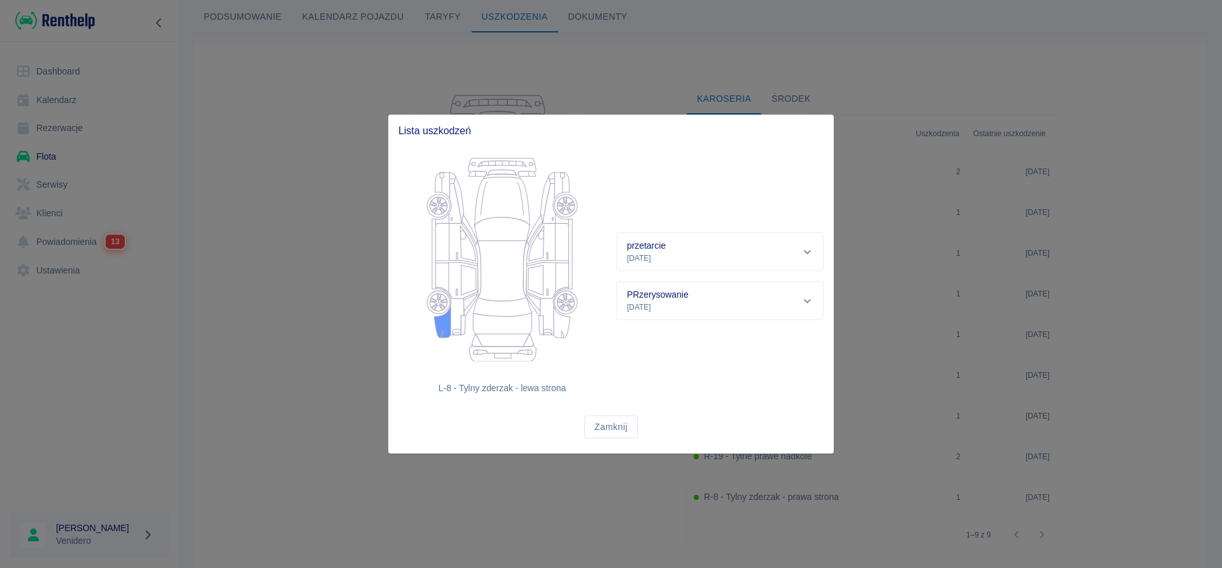
click at [812, 247] on div "przetarcie [DATE]" at bounding box center [720, 252] width 206 height 38
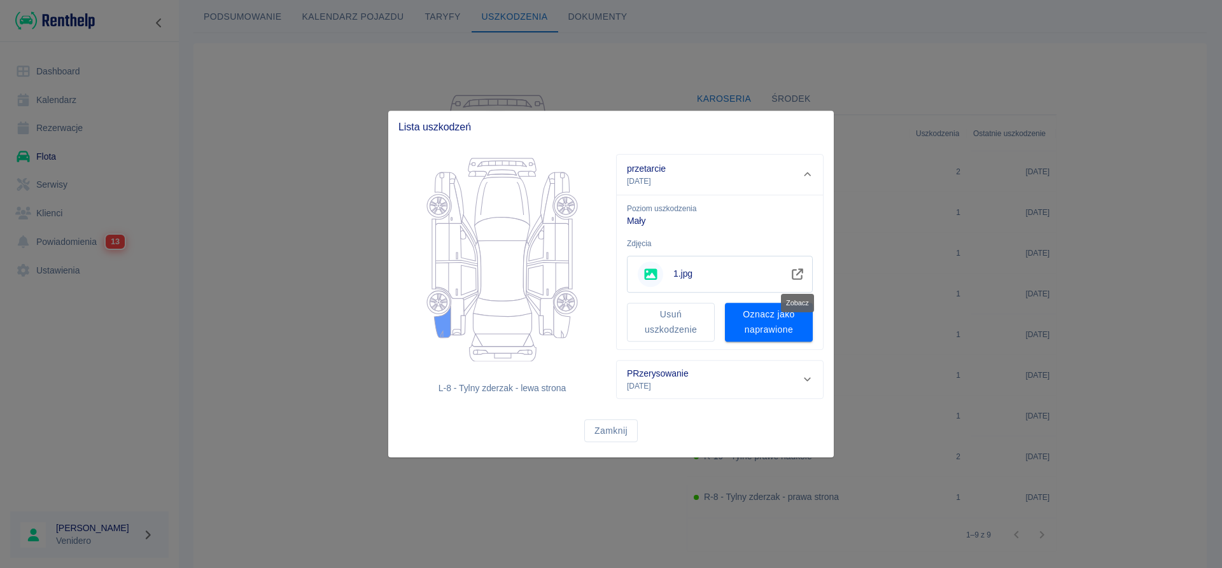
click at [803, 272] on icon "Zobacz" at bounding box center [797, 274] width 11 height 11
click at [610, 430] on button "Zamknij" at bounding box center [610, 431] width 53 height 24
